Goal: Transaction & Acquisition: Obtain resource

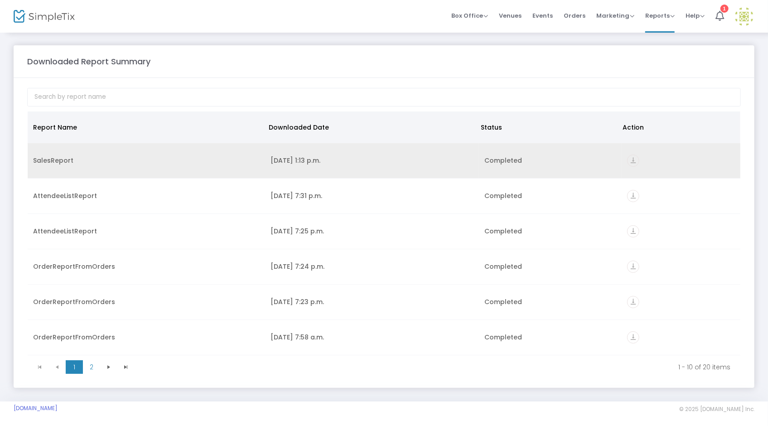
click at [66, 160] on div "SalesReport" at bounding box center [146, 160] width 226 height 9
click at [629, 159] on icon "vertical_align_bottom" at bounding box center [633, 160] width 12 height 12
